Goal: Find specific page/section: Find specific page/section

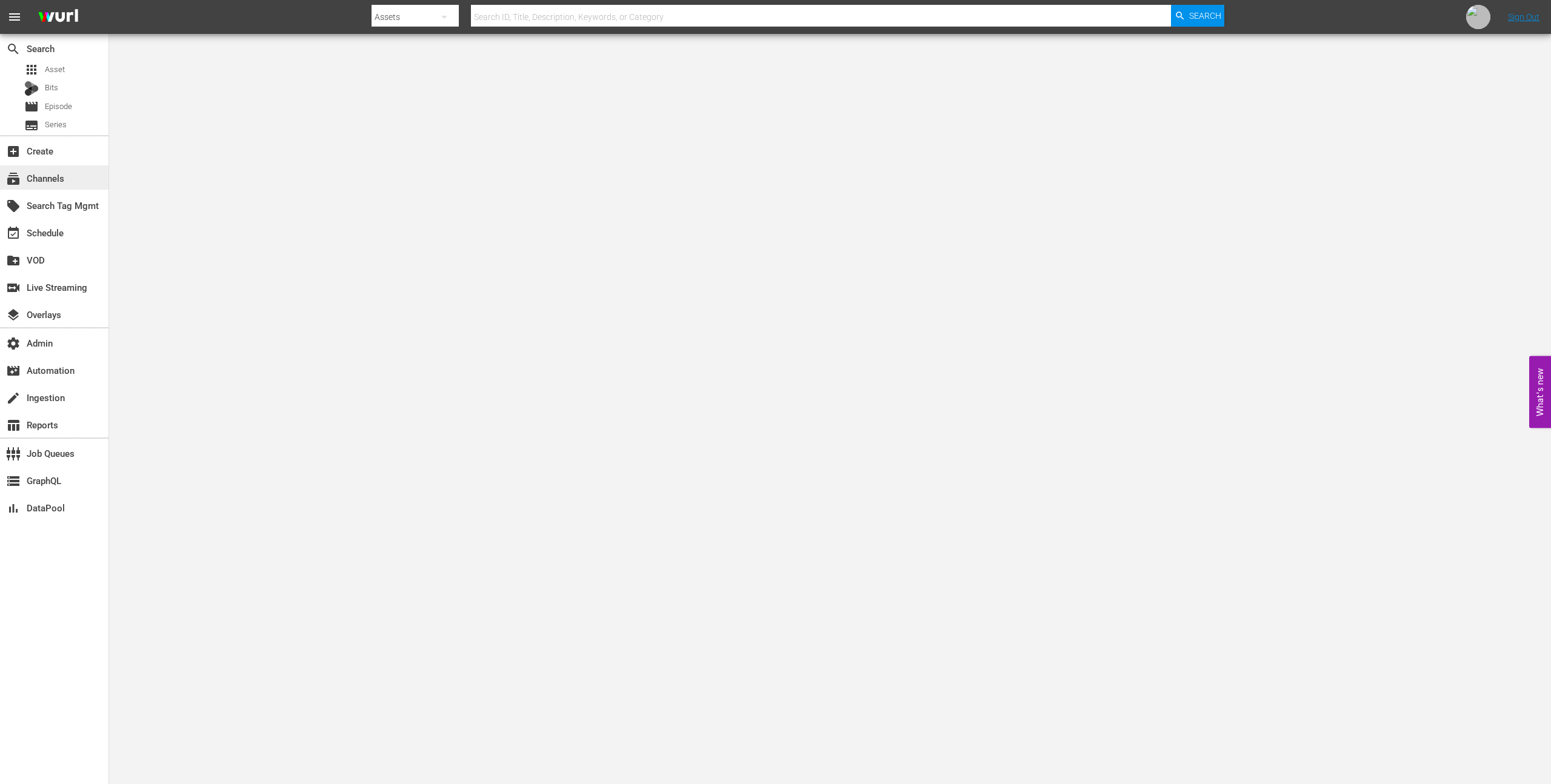
click at [53, 170] on div "subscriptions Channels" at bounding box center [54, 177] width 108 height 24
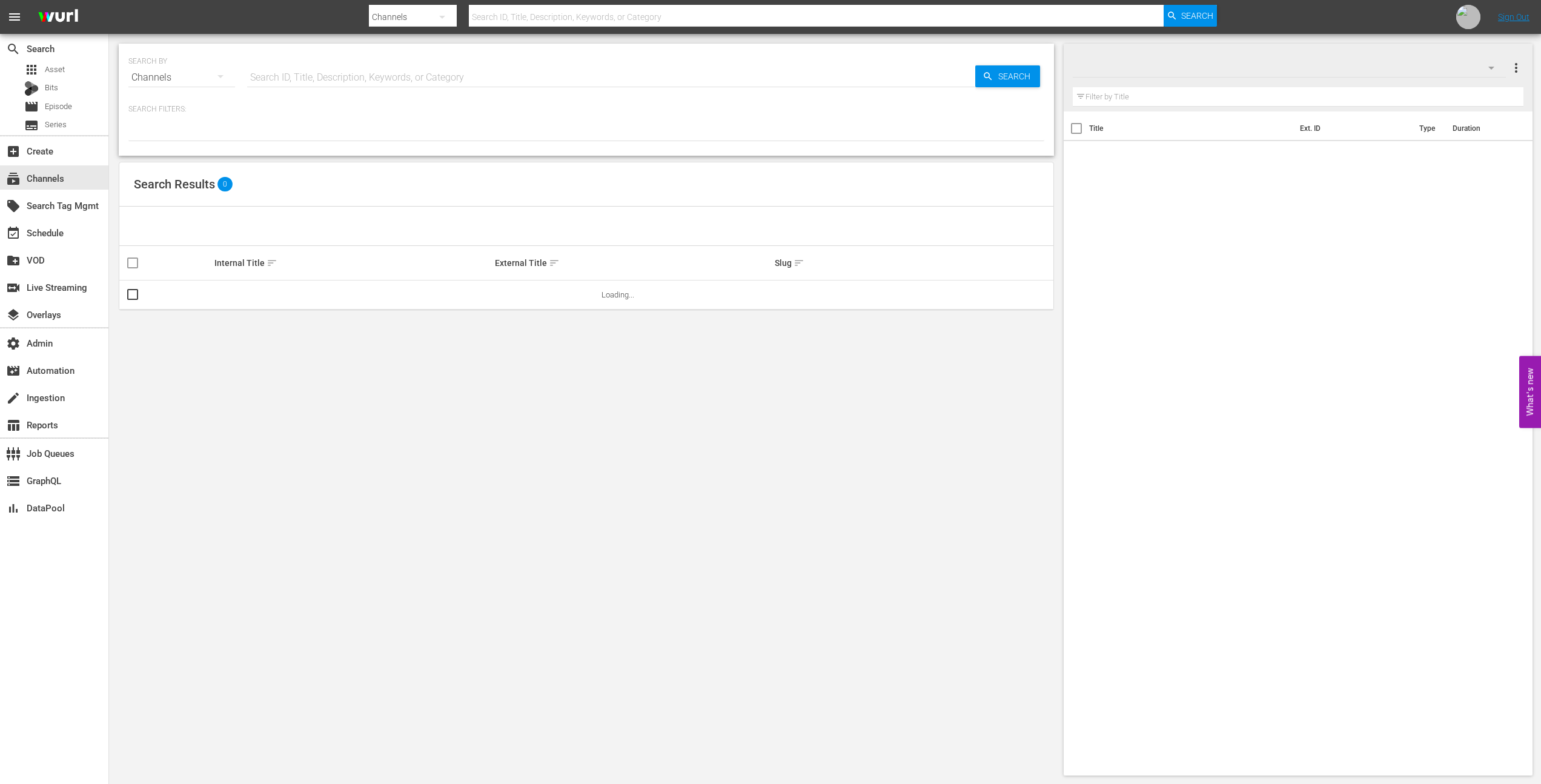
click at [300, 87] on hr at bounding box center [611, 87] width 728 height 1
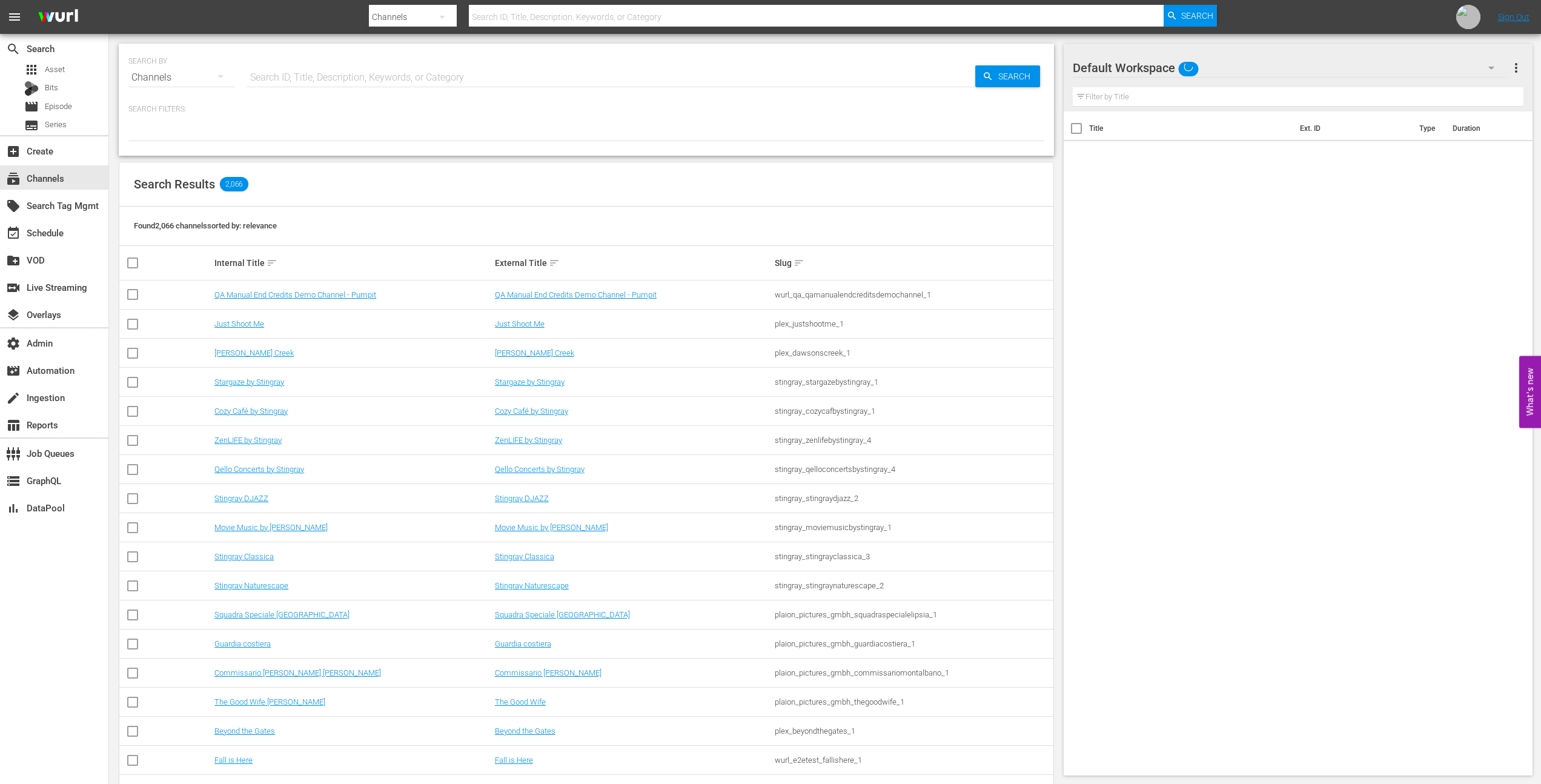
click at [302, 77] on input "text" at bounding box center [611, 77] width 728 height 29
paste input "bloomberg_bloombergtv_8"
type input "bloomberg_bloombergtv_8"
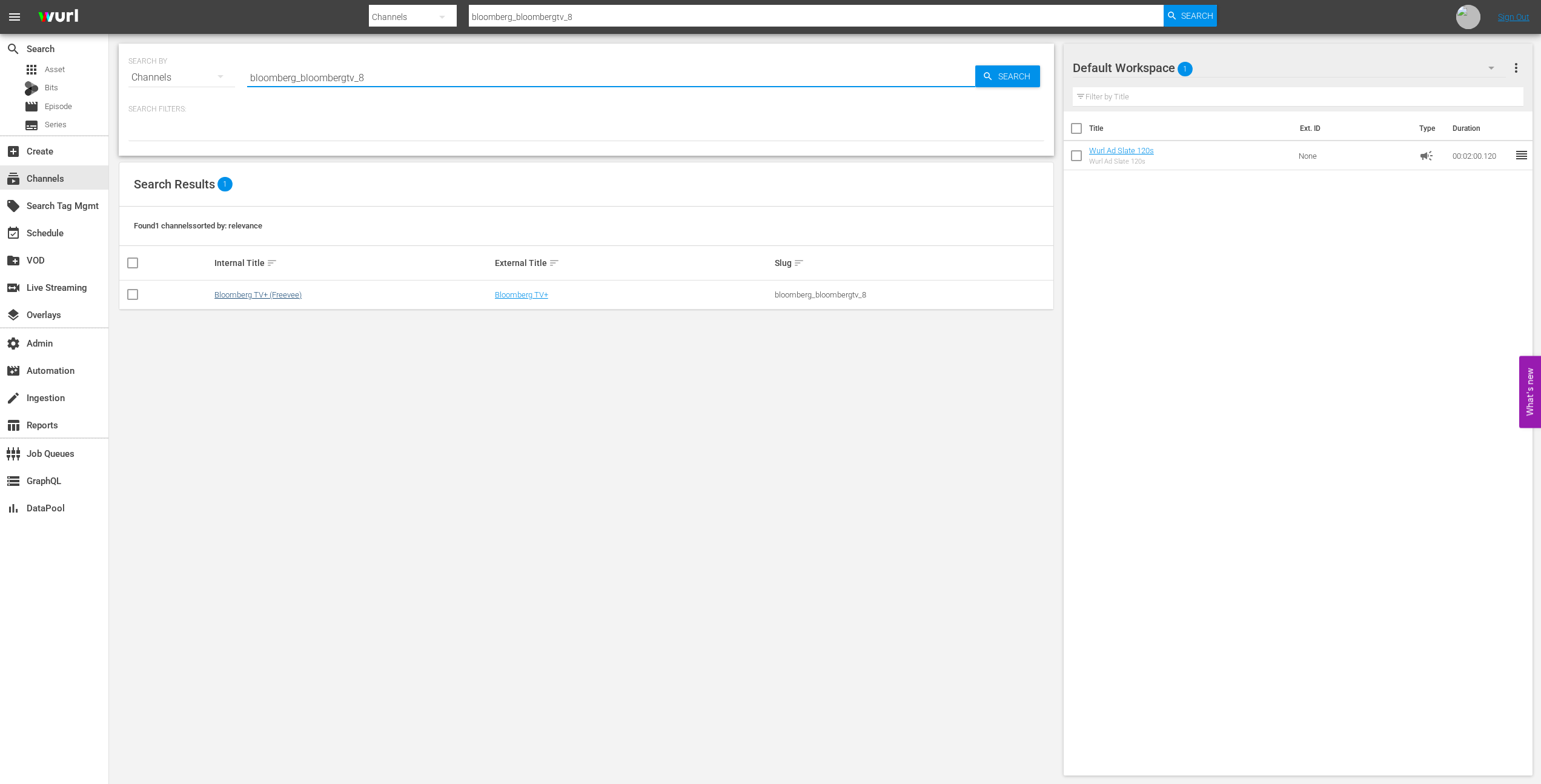
type input "bloomberg_bloombergtv_8"
click at [275, 290] on link "Bloomberg TV+ (Freevee)" at bounding box center [258, 294] width 87 height 9
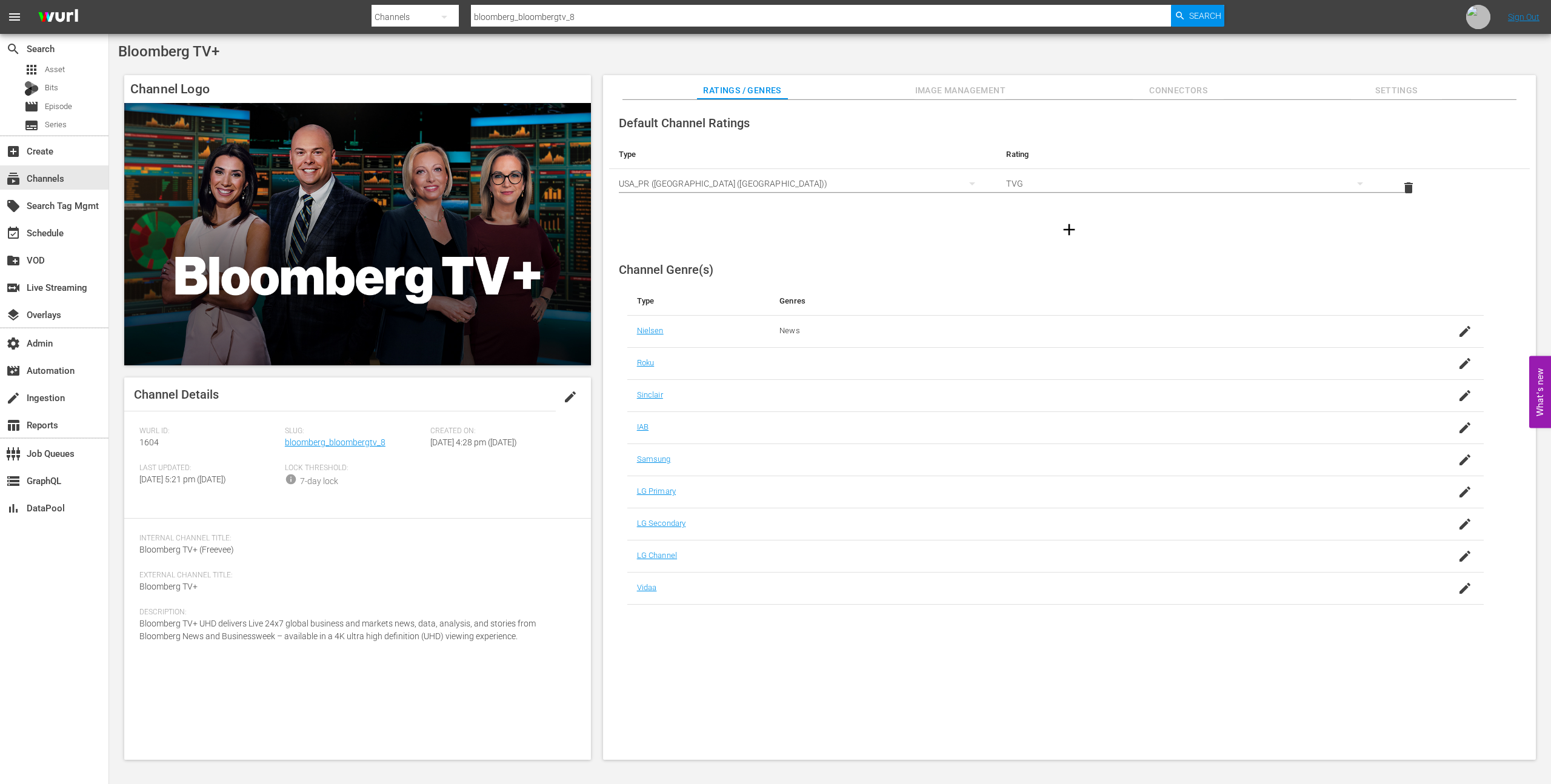
click at [150, 443] on span "1604" at bounding box center [149, 442] width 19 height 10
copy span "1604"
click at [72, 176] on div "subscriptions Channels" at bounding box center [54, 177] width 108 height 24
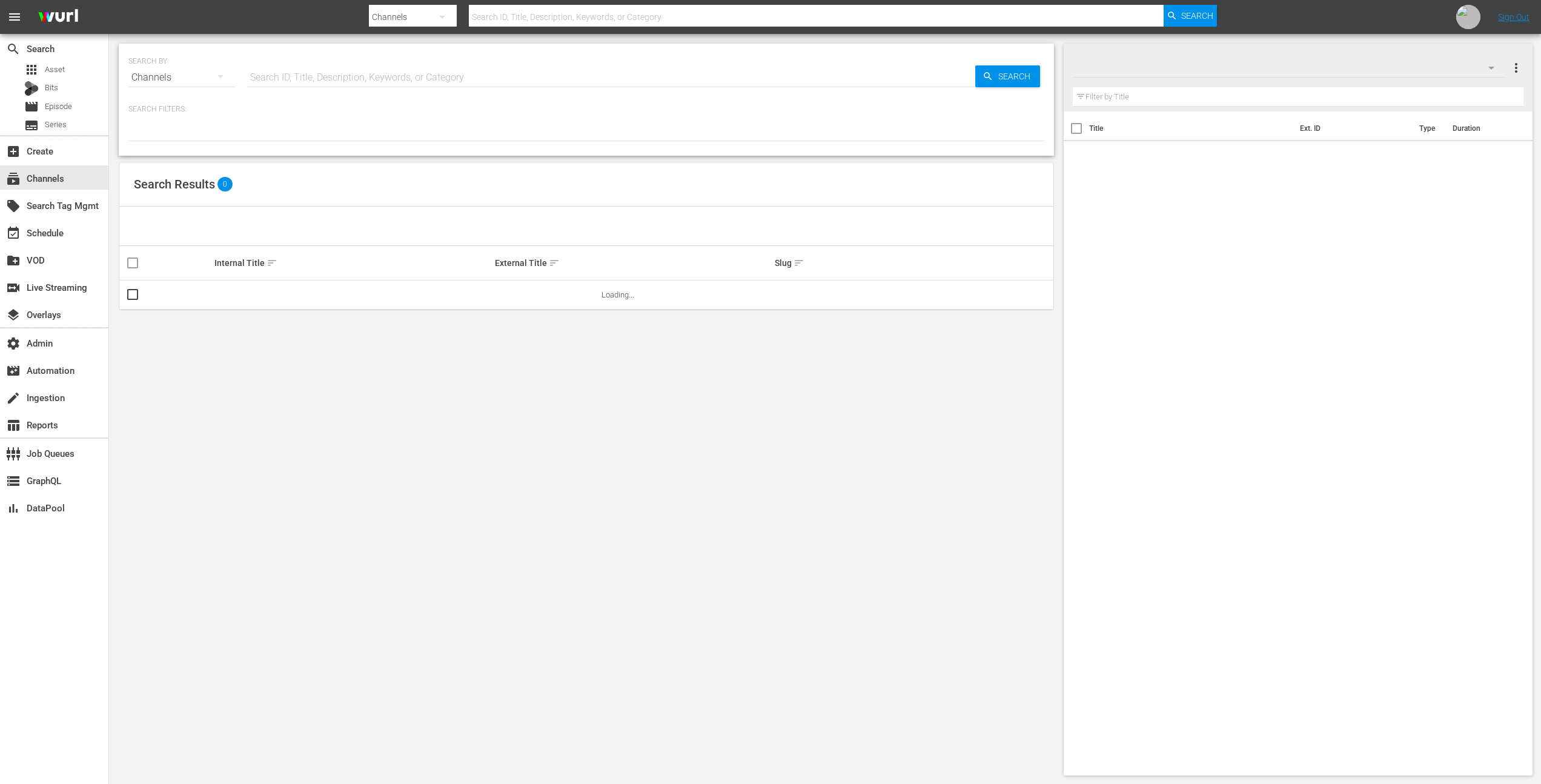
click at [361, 79] on input "text" at bounding box center [611, 77] width 728 height 29
paste input "bloomberg_quicktake_4"
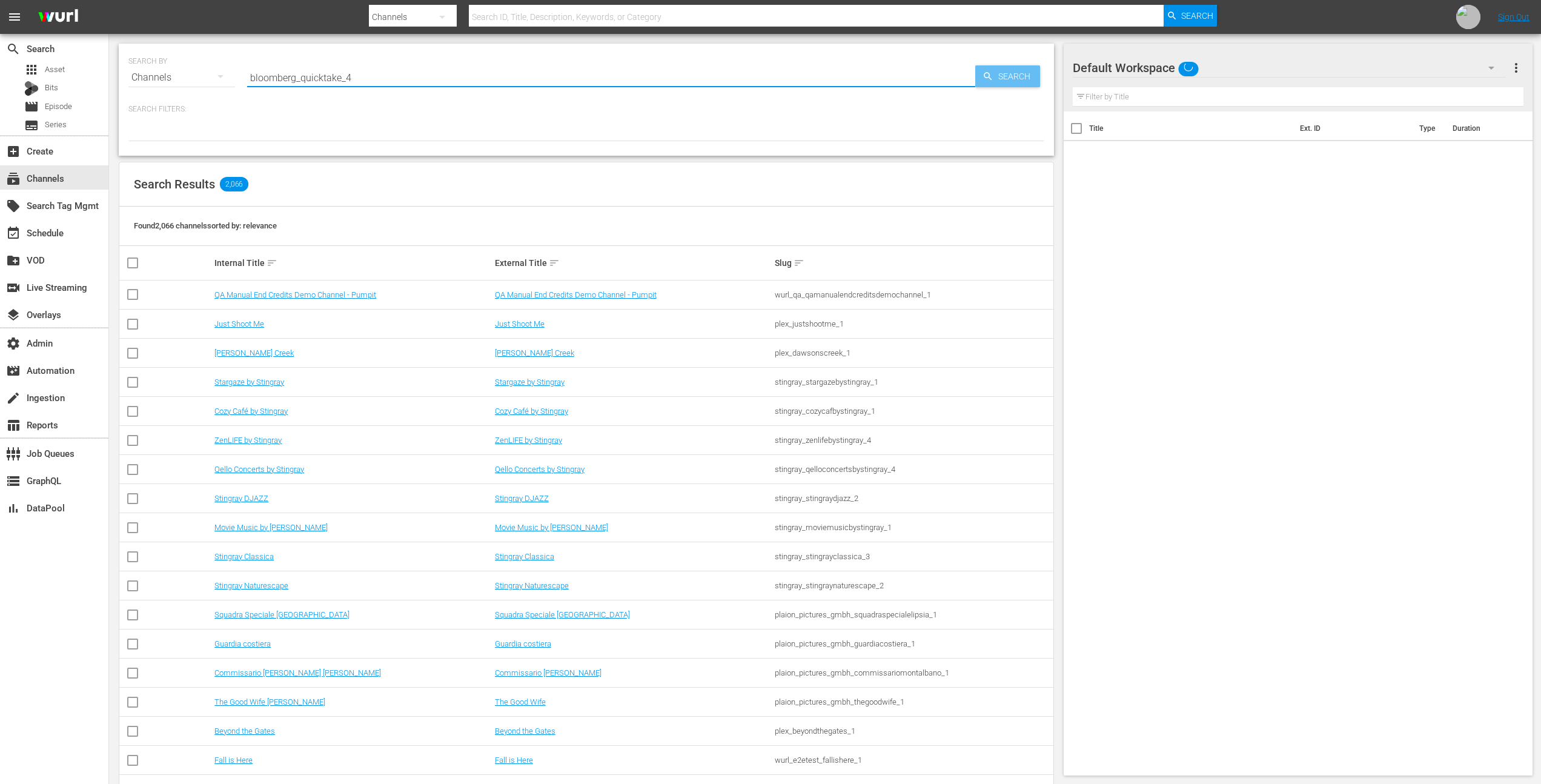
type input "bloomberg_quicktake_4"
click at [995, 77] on span "Search" at bounding box center [1017, 77] width 46 height 22
type input "bloomberg_quicktake_4"
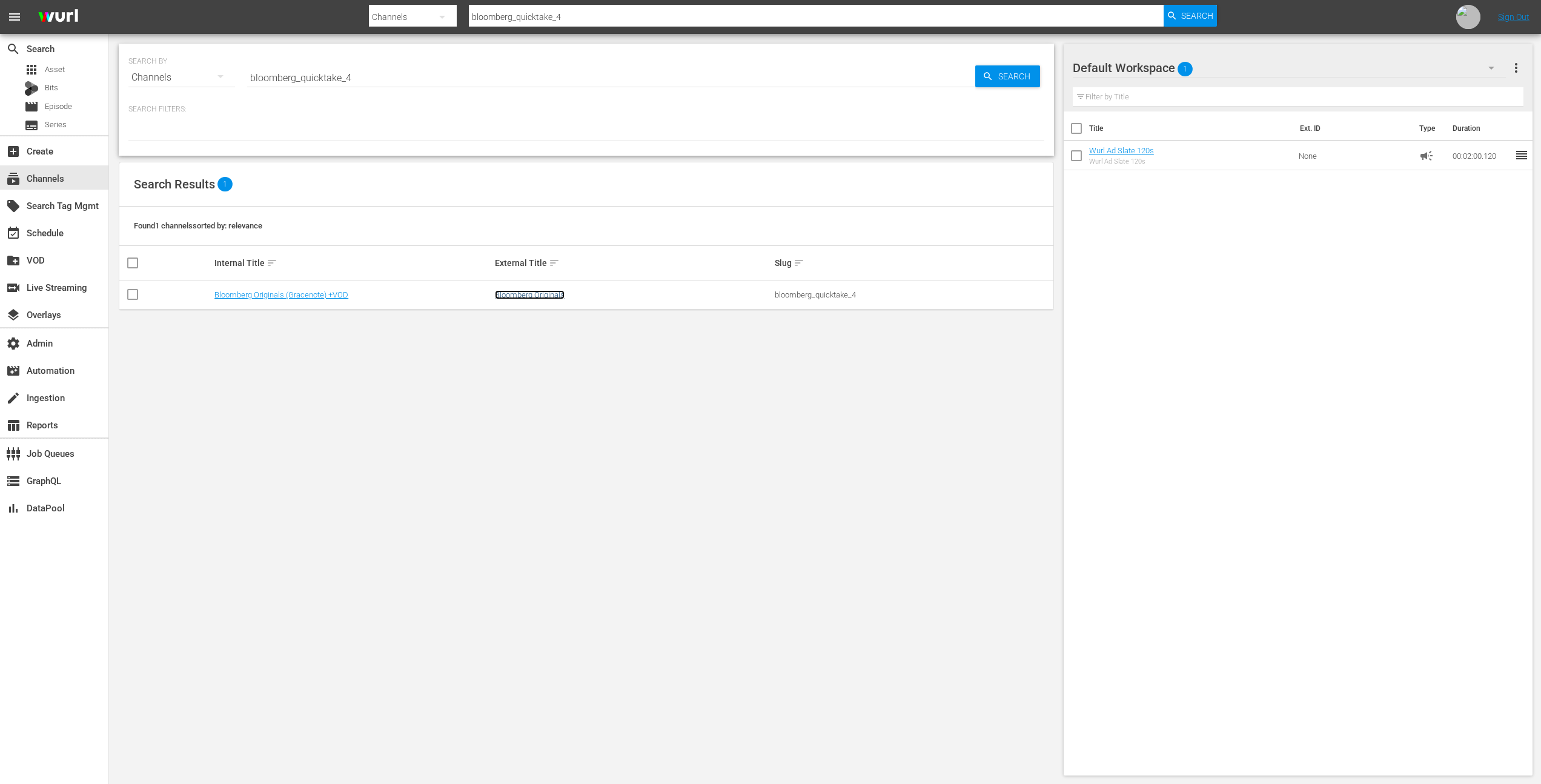
click at [518, 290] on link "Bloomberg Originals" at bounding box center [529, 294] width 70 height 9
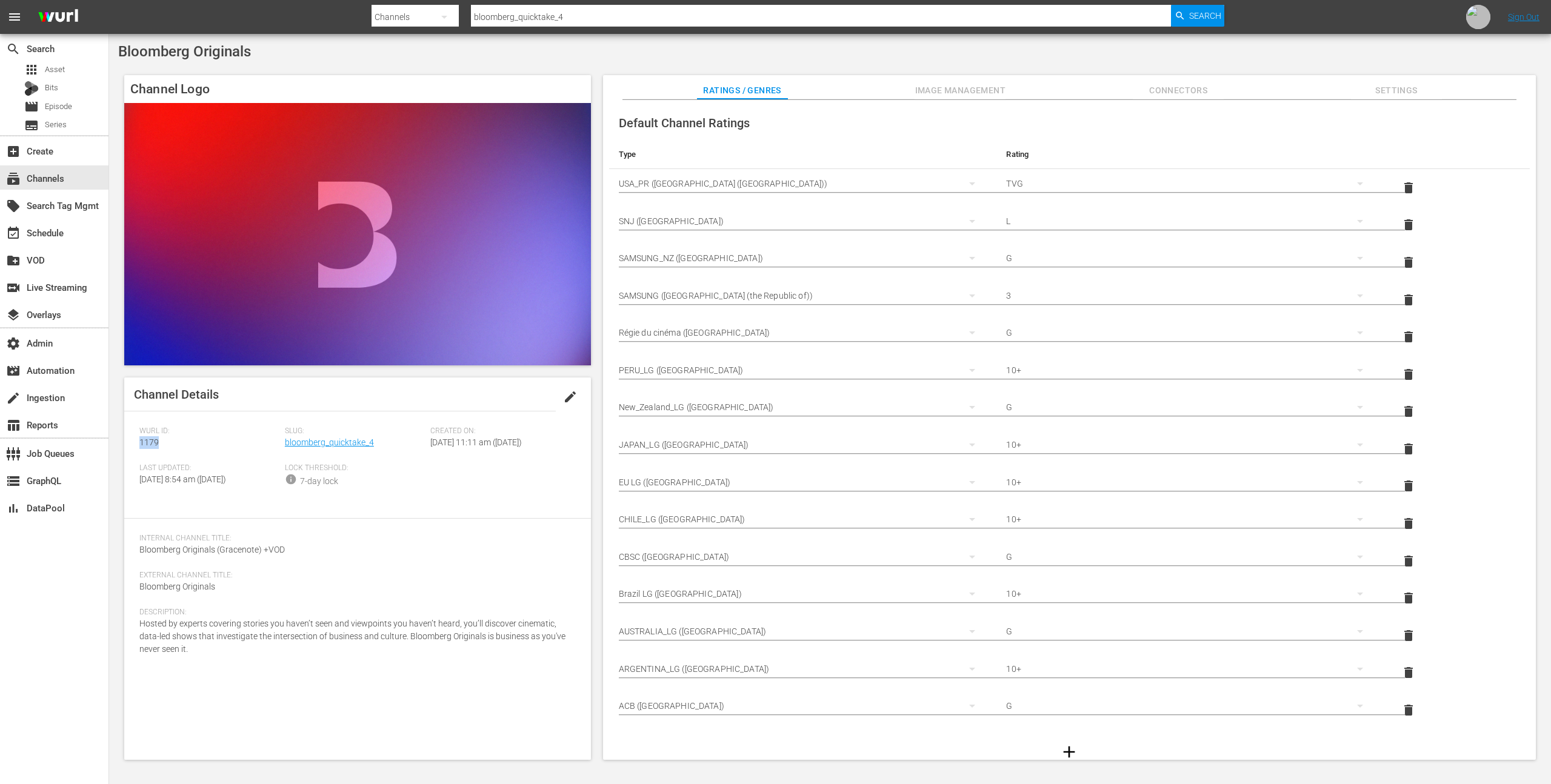
drag, startPoint x: 159, startPoint y: 450, endPoint x: 132, endPoint y: 445, distance: 27.5
click at [132, 445] on div "Channel Details edit [PERSON_NAME] ID: 1179 Slug: bloomberg_quicktake_4 Created…" at bounding box center [358, 568] width 467 height 382
copy span "1179"
